Goal: Task Accomplishment & Management: Use online tool/utility

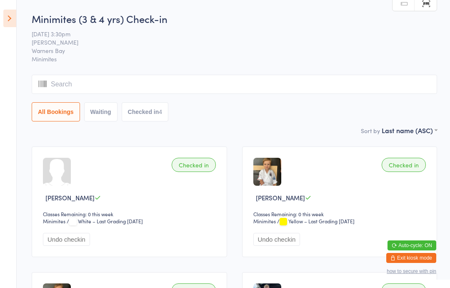
click at [5, 17] on icon at bounding box center [9, 19] width 13 height 18
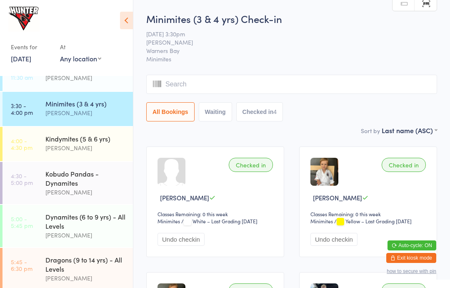
scroll to position [103, 0]
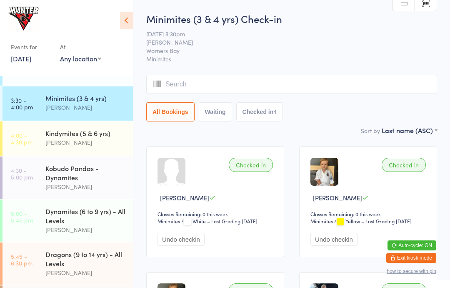
click at [35, 183] on link "4:30 - 5:00 pm Kobudo Pandas - Dynamites [PERSON_NAME]" at bounding box center [68, 177] width 130 height 42
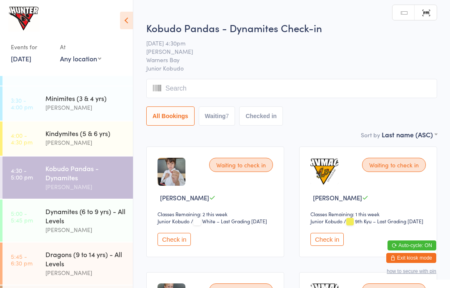
click at [124, 18] on icon at bounding box center [126, 21] width 13 height 18
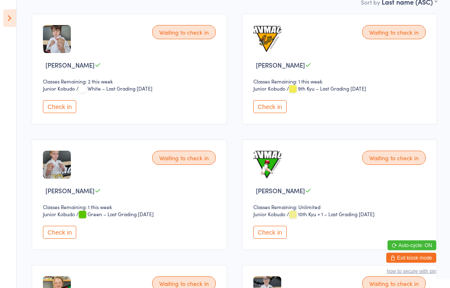
scroll to position [139, 0]
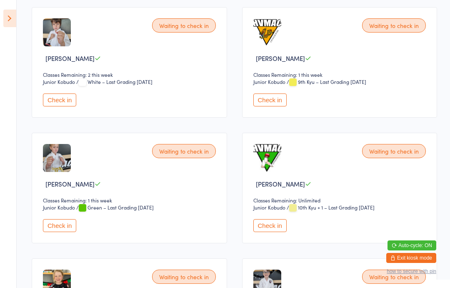
click at [60, 230] on button "Check in" at bounding box center [59, 225] width 33 height 13
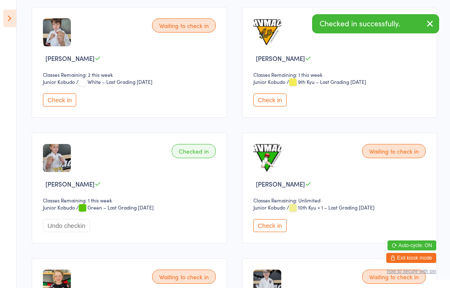
click at [12, 18] on icon at bounding box center [9, 19] width 13 height 18
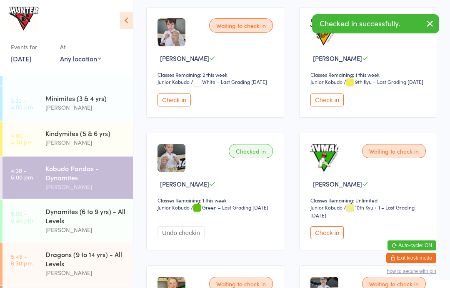
click at [32, 223] on time "5:00 - 5:45 pm" at bounding box center [22, 216] width 22 height 13
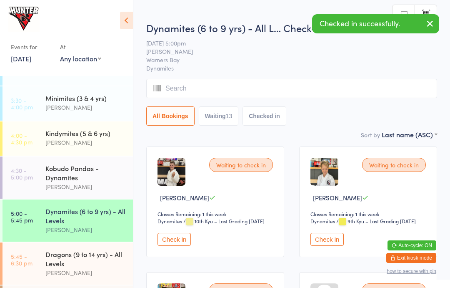
click at [127, 19] on icon at bounding box center [126, 21] width 13 height 18
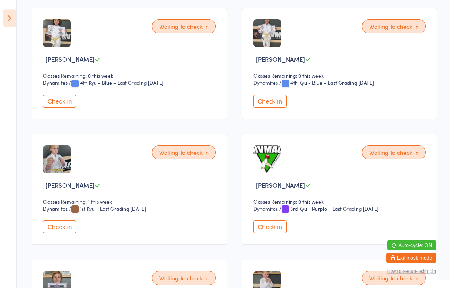
scroll to position [390, 0]
click at [56, 233] on button "Check in" at bounding box center [59, 226] width 33 height 13
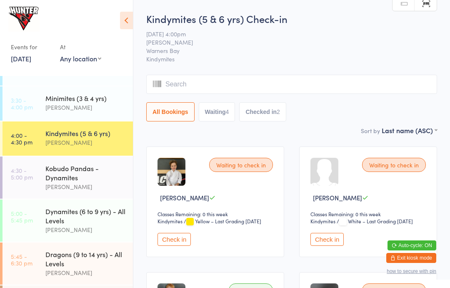
click at [57, 277] on div "[PERSON_NAME]" at bounding box center [85, 273] width 80 height 10
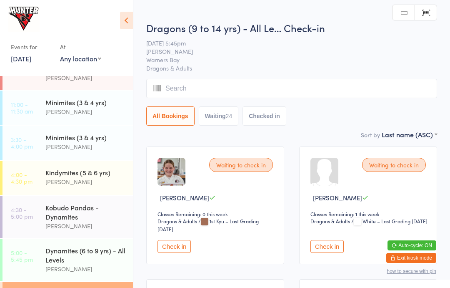
scroll to position [63, 0]
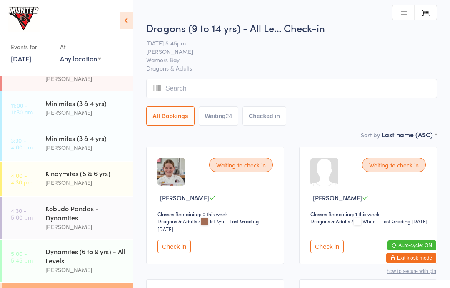
click at [39, 220] on link "4:30 - 5:00 pm Kobudo Pandas - Dynamites [PERSON_NAME]" at bounding box center [68, 217] width 130 height 42
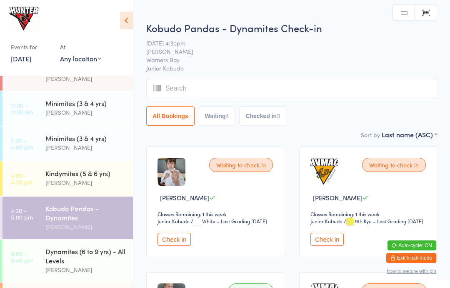
click at [169, 245] on button "Check in" at bounding box center [174, 239] width 33 height 13
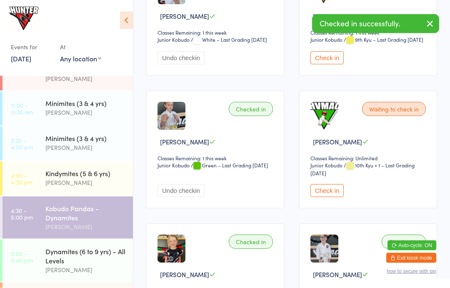
scroll to position [182, 0]
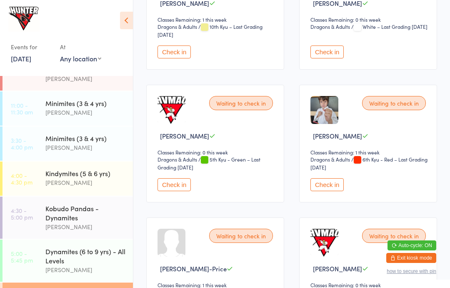
scroll to position [598, 0]
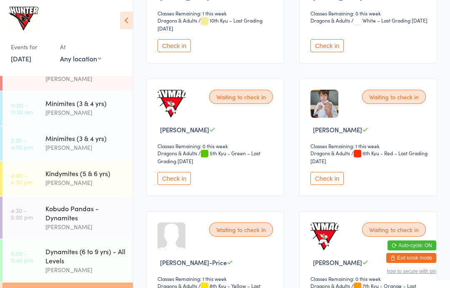
click at [318, 185] on button "Check in" at bounding box center [326, 178] width 33 height 13
click at [25, 225] on link "4:30 - 5:00 pm Kobudo Pandas - Dynamites [PERSON_NAME]" at bounding box center [68, 217] width 130 height 42
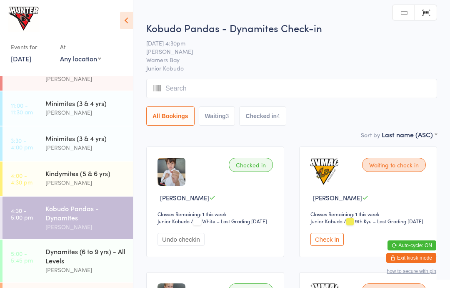
click at [128, 26] on icon at bounding box center [126, 21] width 13 height 18
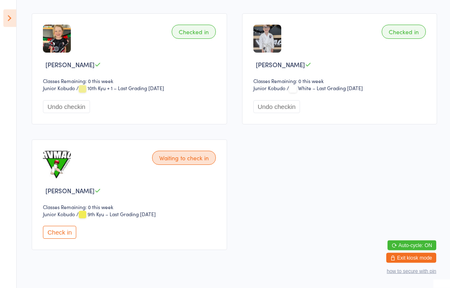
scroll to position [387, 0]
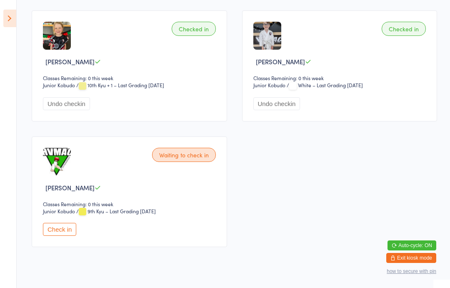
click at [49, 235] on button "Check in" at bounding box center [59, 229] width 33 height 13
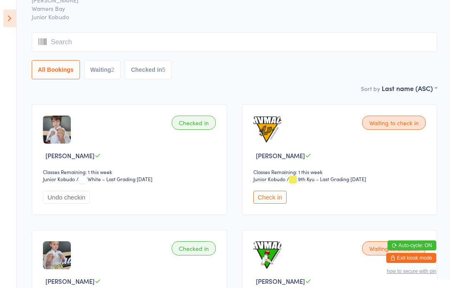
scroll to position [0, 0]
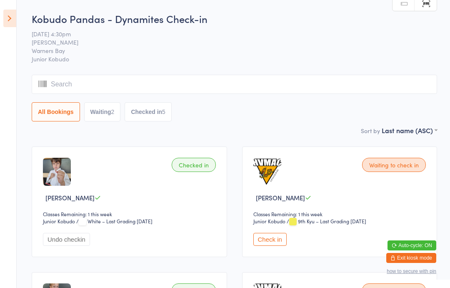
click at [7, 18] on icon at bounding box center [9, 19] width 13 height 18
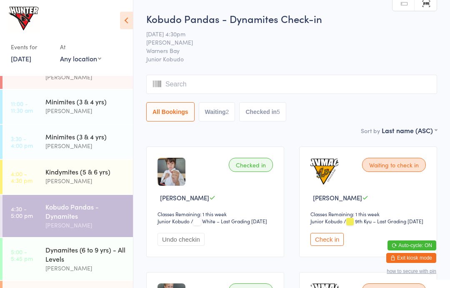
scroll to position [58, 0]
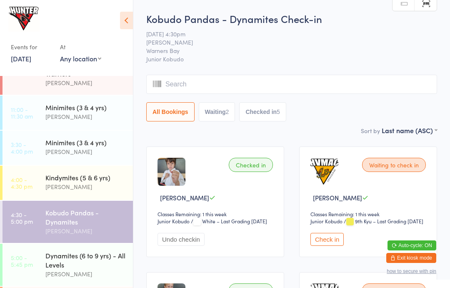
click at [40, 272] on link "5:00 - 5:45 pm Dynamites (6 to 9 yrs) - All Levels [PERSON_NAME]" at bounding box center [68, 264] width 130 height 42
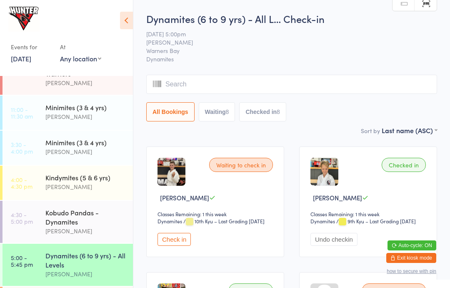
click at [293, 86] on input "search" at bounding box center [291, 84] width 291 height 19
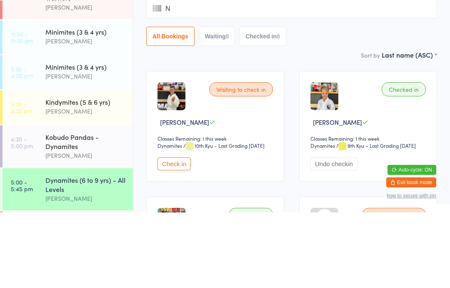
type input "No"
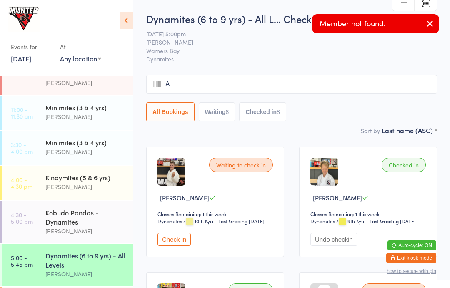
type input "Ah"
click at [422, 64] on div "Dynamites (6 to 9 yrs) - All L… Check-in [DATE] 5:00pm [PERSON_NAME] Warners Ba…" at bounding box center [291, 69] width 291 height 114
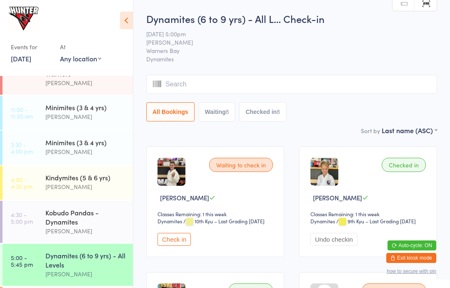
click at [162, 245] on button "Check in" at bounding box center [174, 239] width 33 height 13
click at [127, 28] on icon at bounding box center [126, 21] width 13 height 18
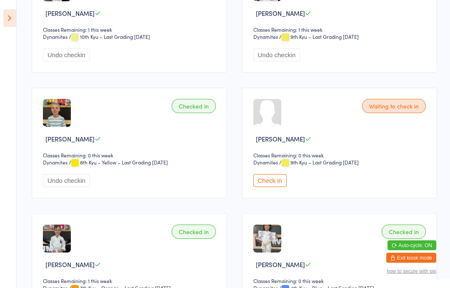
scroll to position [189, 0]
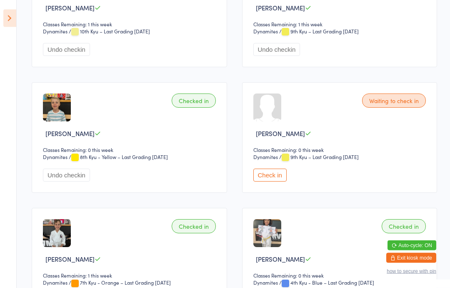
click at [283, 175] on button "Check in" at bounding box center [269, 175] width 33 height 13
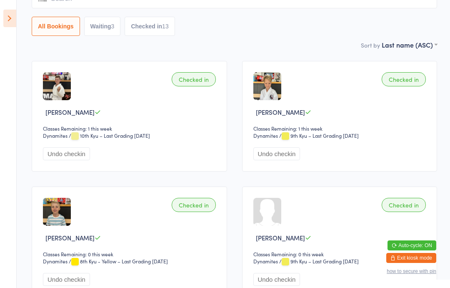
scroll to position [0, 0]
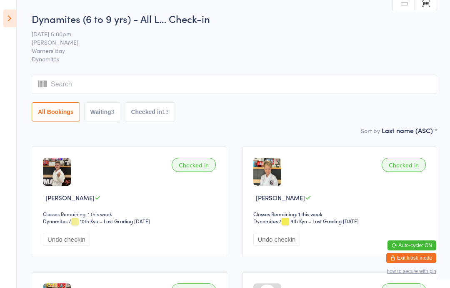
click at [13, 15] on icon at bounding box center [9, 19] width 13 height 18
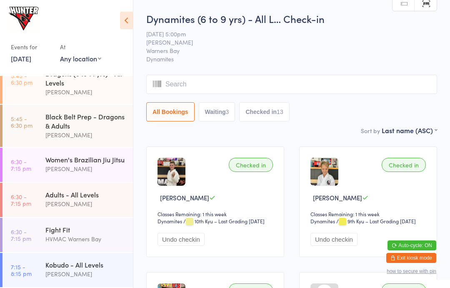
scroll to position [287, 0]
click at [41, 125] on link "5:45 - 6:30 pm Black Belt Prep - Dragons & Adults [PERSON_NAME]" at bounding box center [68, 126] width 130 height 42
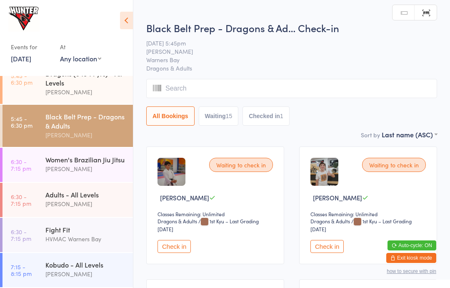
click at [120, 21] on icon at bounding box center [126, 21] width 13 height 18
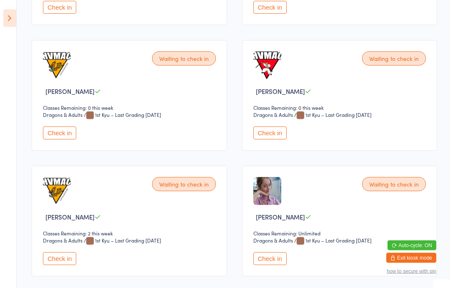
scroll to position [771, 0]
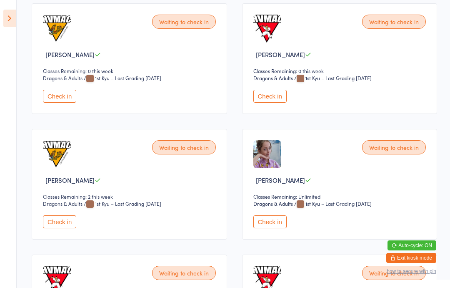
click at [275, 228] on button "Check in" at bounding box center [269, 221] width 33 height 13
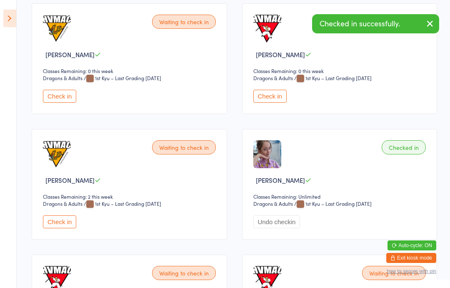
click at [1, 15] on aside "Events for [DATE] [DATE] [DATE] Sun Mon Tue Wed Thu Fri Sat 31 27 28 29 30 31 0…" at bounding box center [8, 144] width 17 height 288
click at [14, 19] on icon at bounding box center [9, 19] width 13 height 18
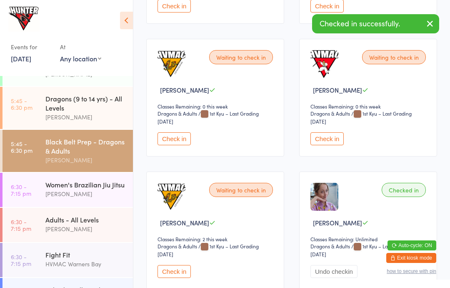
click at [114, 198] on div "[PERSON_NAME]" at bounding box center [85, 194] width 80 height 10
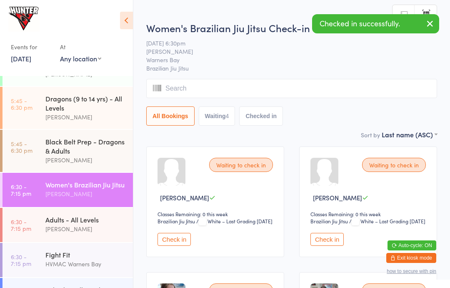
click at [126, 19] on icon at bounding box center [126, 21] width 13 height 18
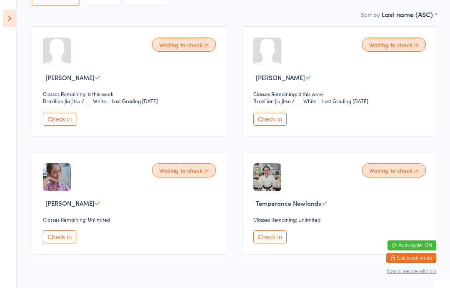
scroll to position [123, 0]
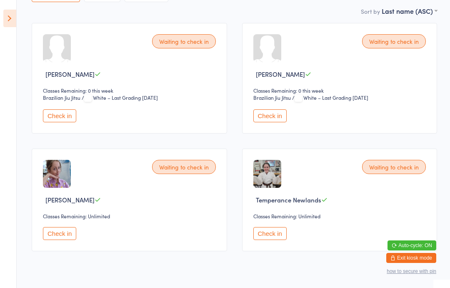
click at [63, 239] on button "Check in" at bounding box center [59, 233] width 33 height 13
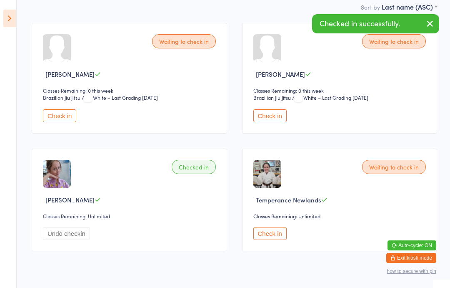
click at [0, 9] on aside "Events for [DATE] [DATE] [DATE] Sun Mon Tue Wed Thu Fri Sat 31 27 28 29 30 31 0…" at bounding box center [8, 144] width 17 height 288
click at [8, 10] on icon at bounding box center [9, 19] width 13 height 18
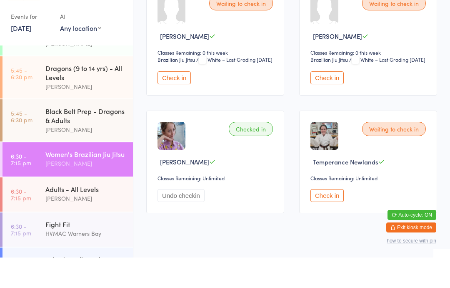
scroll to position [131, 0]
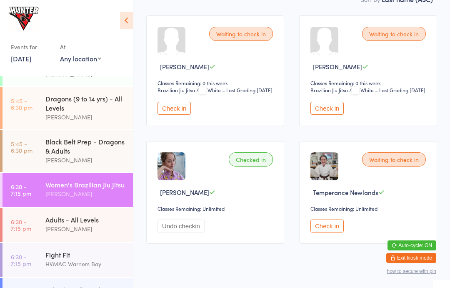
click at [90, 287] on div "Kobudo - All Levels" at bounding box center [85, 289] width 80 height 9
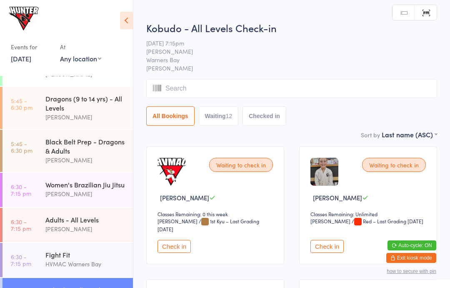
click at [126, 17] on icon at bounding box center [126, 21] width 13 height 18
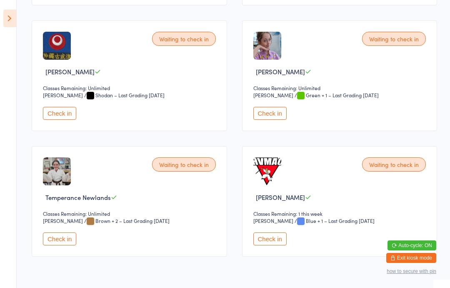
scroll to position [642, 0]
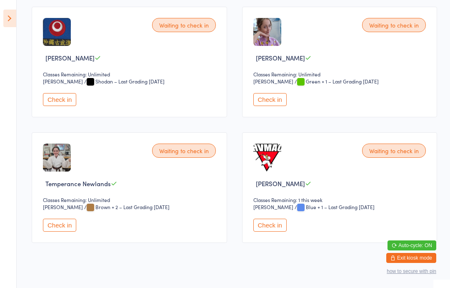
click at [273, 105] on button "Check in" at bounding box center [269, 99] width 33 height 13
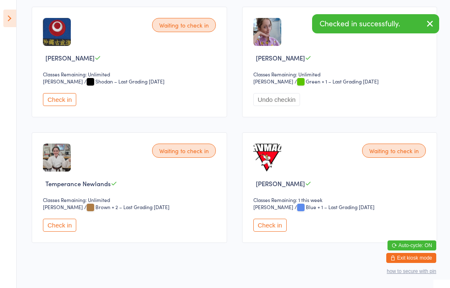
click at [68, 231] on button "Check in" at bounding box center [59, 224] width 33 height 13
click at [65, 105] on button "Check in" at bounding box center [59, 99] width 33 height 13
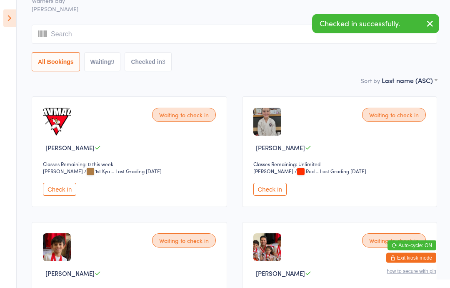
scroll to position [0, 0]
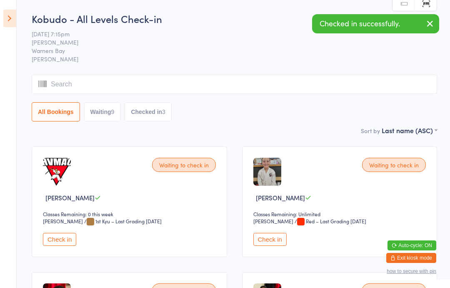
click at [5, 10] on icon at bounding box center [9, 19] width 13 height 18
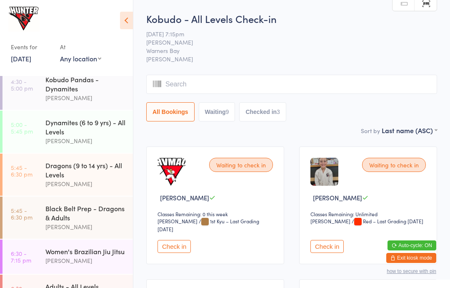
scroll to position [189, 0]
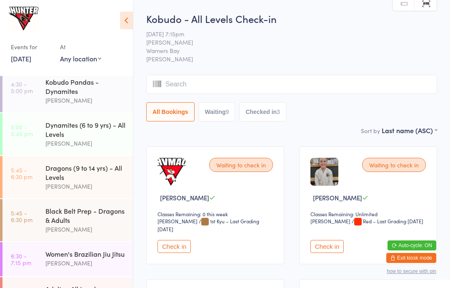
click at [36, 173] on link "5:45 - 6:30 pm Dragons (9 to 14 yrs) - All Levels [PERSON_NAME]" at bounding box center [68, 177] width 130 height 42
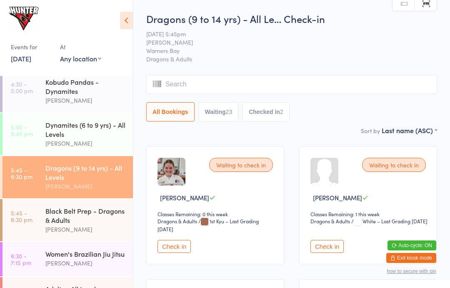
click at [113, 16] on div at bounding box center [62, 21] width 103 height 24
click at [127, 7] on div "Events for [DATE] [DATE] [DATE] Sun Mon Tue Wed Thu Fri Sat 31 27 28 29 30 31 0…" at bounding box center [66, 36] width 133 height 73
click at [129, 16] on icon at bounding box center [126, 21] width 13 height 18
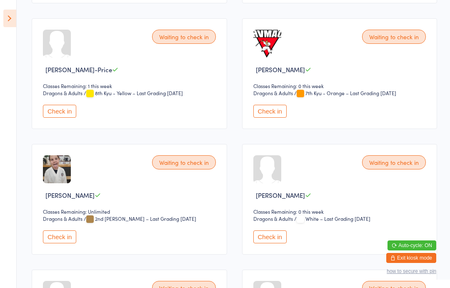
scroll to position [757, 0]
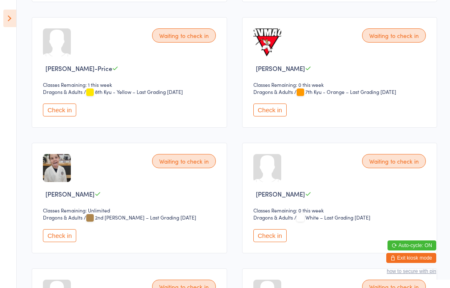
click at [54, 242] on button "Check in" at bounding box center [59, 235] width 33 height 13
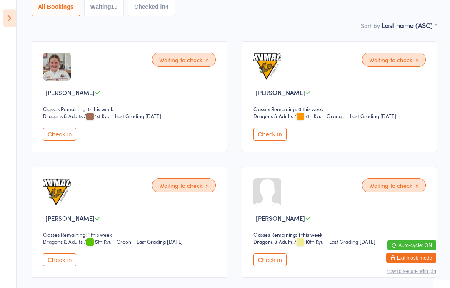
scroll to position [0, 0]
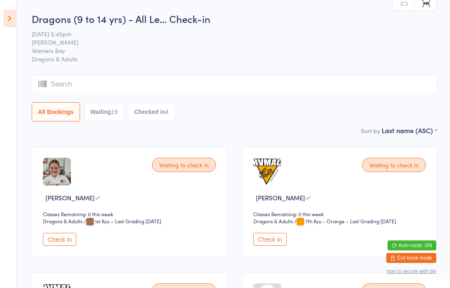
click at [15, 21] on icon at bounding box center [9, 19] width 13 height 18
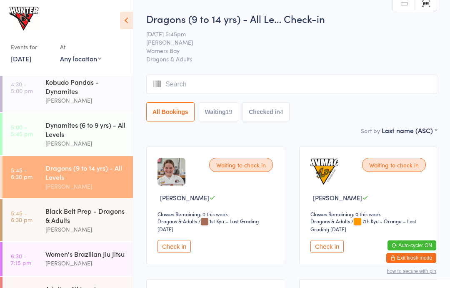
click at [85, 224] on div "Black Belt Prep - Dragons & Adults" at bounding box center [85, 215] width 80 height 18
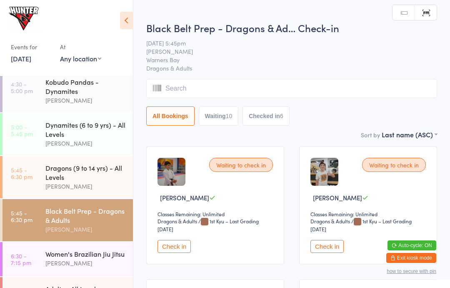
click at [335, 244] on button "Check in" at bounding box center [326, 246] width 33 height 13
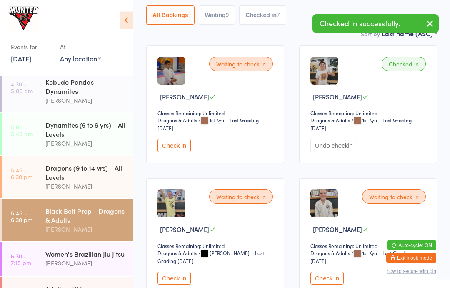
scroll to position [101, 0]
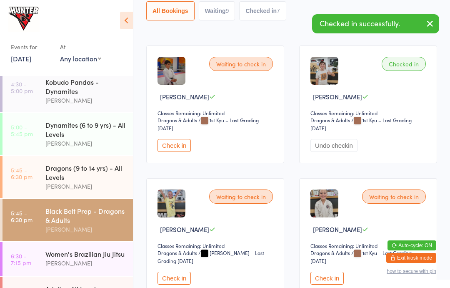
click at [197, 264] on div "Dragons & Adults Dragons & Adults / [PERSON_NAME] – Last Grading [DATE]" at bounding box center [217, 256] width 118 height 15
click at [173, 284] on button "Check in" at bounding box center [174, 277] width 33 height 13
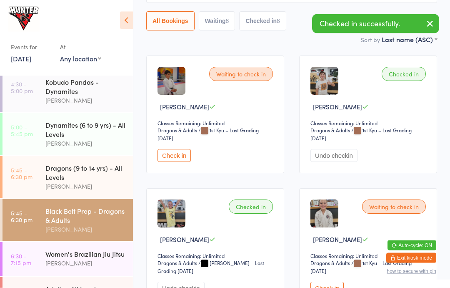
scroll to position [0, 0]
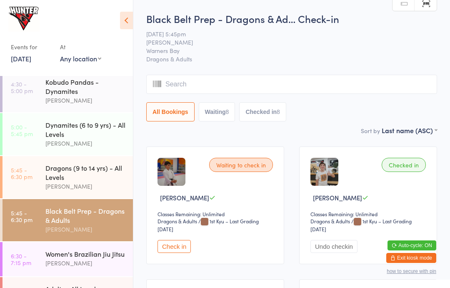
click at [98, 180] on div "Dragons (9 to 14 yrs) - All Levels" at bounding box center [85, 172] width 80 height 18
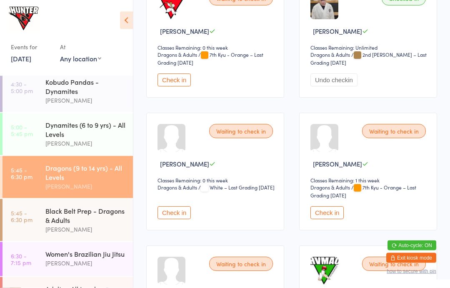
scroll to position [859, 0]
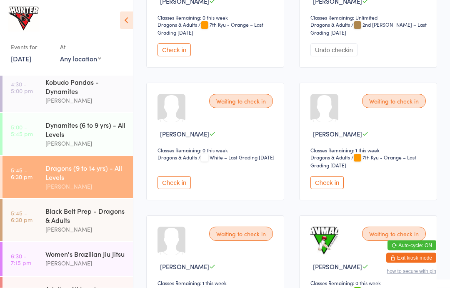
click at [173, 189] on button "Check in" at bounding box center [174, 182] width 33 height 13
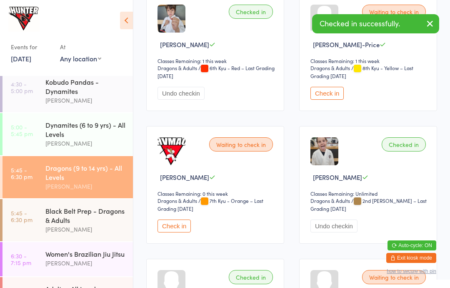
scroll to position [685, 0]
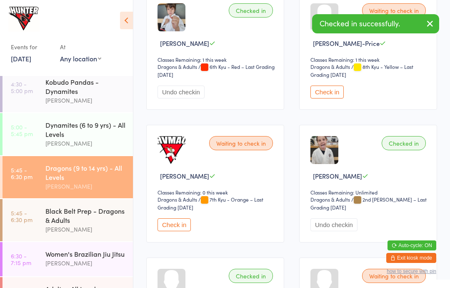
click at [330, 98] on button "Check in" at bounding box center [326, 91] width 33 height 13
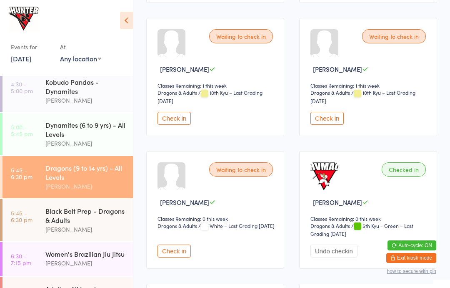
scroll to position [407, 0]
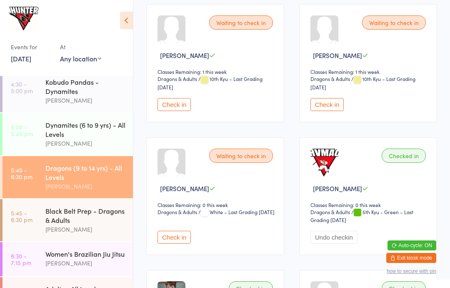
click at [325, 111] on button "Check in" at bounding box center [326, 104] width 33 height 13
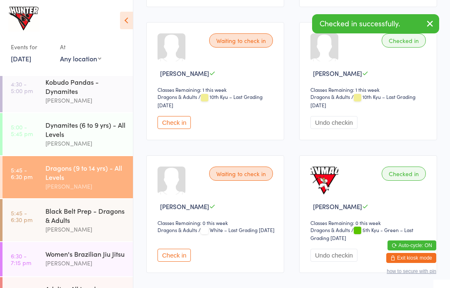
click at [179, 125] on button "Check in" at bounding box center [174, 122] width 33 height 13
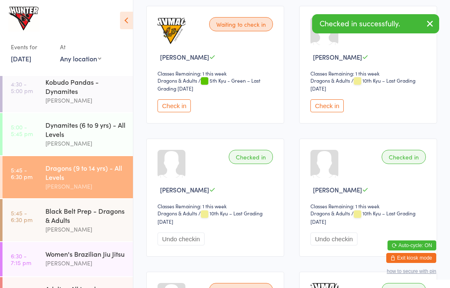
scroll to position [272, 0]
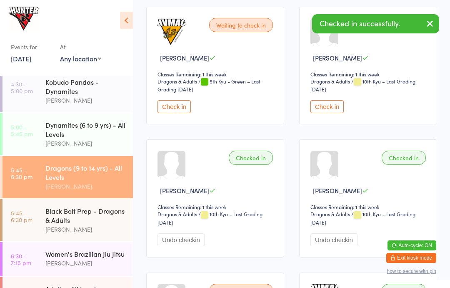
click at [328, 113] on button "Check in" at bounding box center [326, 106] width 33 height 13
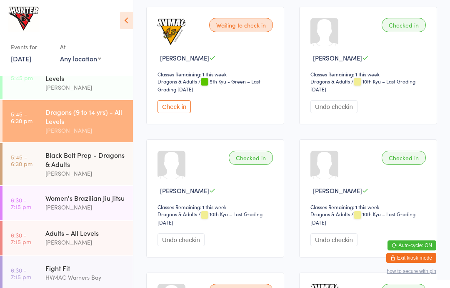
scroll to position [247, 0]
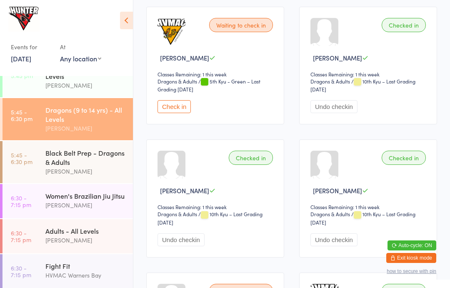
click at [95, 245] on div "[PERSON_NAME]" at bounding box center [85, 240] width 80 height 10
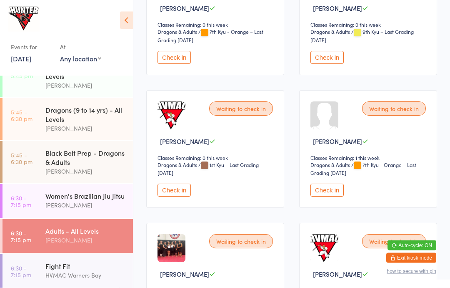
scroll to position [451, 0]
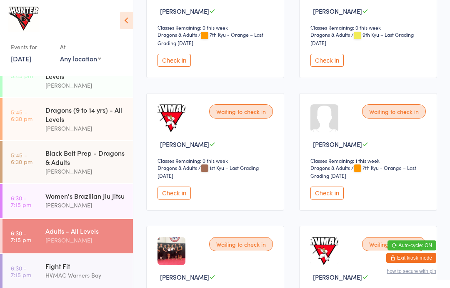
click at [180, 65] on button "Check in" at bounding box center [174, 60] width 33 height 13
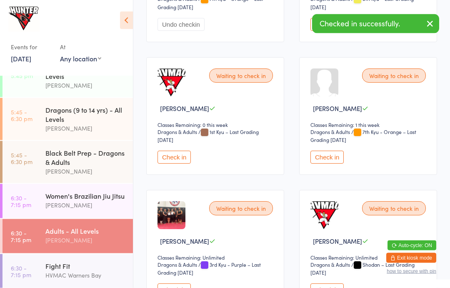
scroll to position [488, 0]
click at [329, 160] on div "Waiting to check in [PERSON_NAME] Classes Remaining: 1 this week Dragons & Adul…" at bounding box center [368, 116] width 138 height 118
click at [338, 163] on button "Check in" at bounding box center [326, 156] width 33 height 13
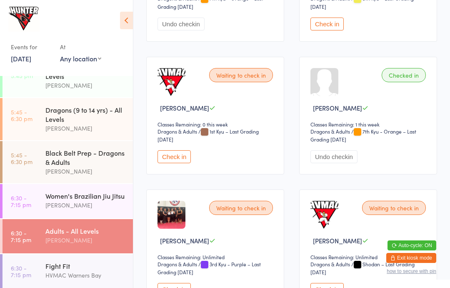
click at [76, 176] on div "[PERSON_NAME]" at bounding box center [85, 171] width 80 height 10
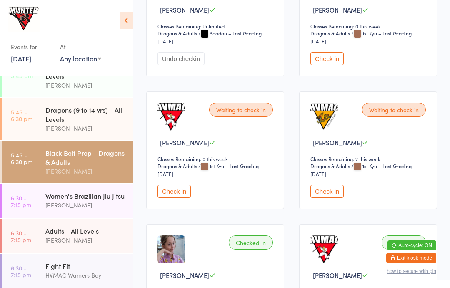
scroll to position [851, 0]
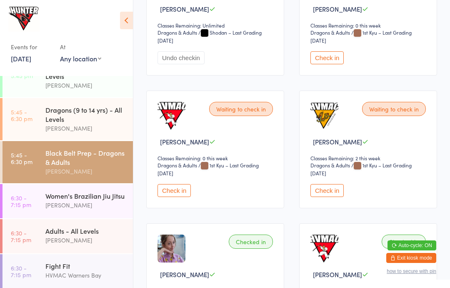
click at [324, 64] on button "Check in" at bounding box center [326, 57] width 33 height 13
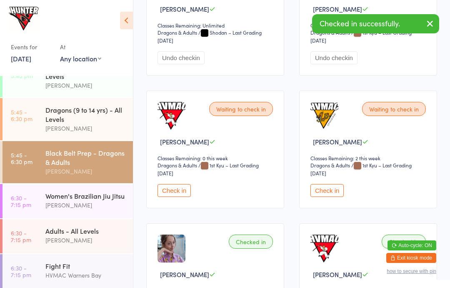
click at [120, 27] on icon at bounding box center [126, 21] width 13 height 18
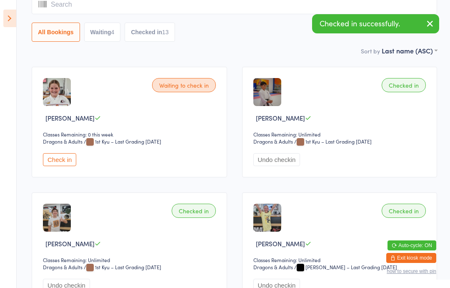
scroll to position [0, 0]
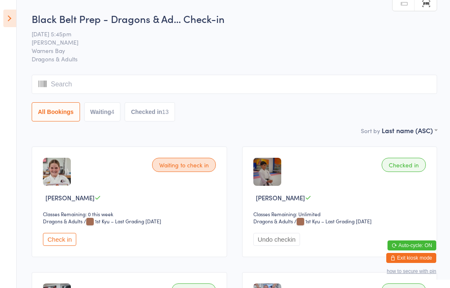
click at [116, 105] on button "Waiting 4" at bounding box center [102, 111] width 37 height 19
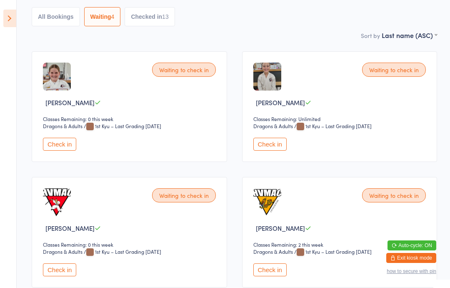
scroll to position [101, 0]
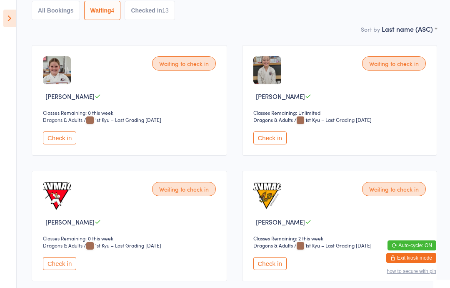
click at [262, 270] on button "Check in" at bounding box center [269, 263] width 33 height 13
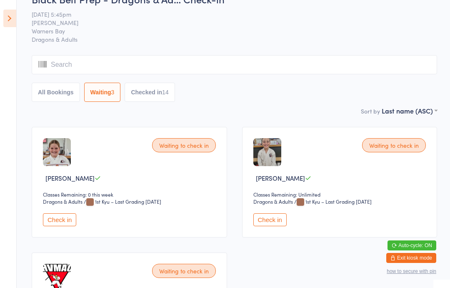
scroll to position [0, 0]
